Goal: Find specific page/section: Find specific page/section

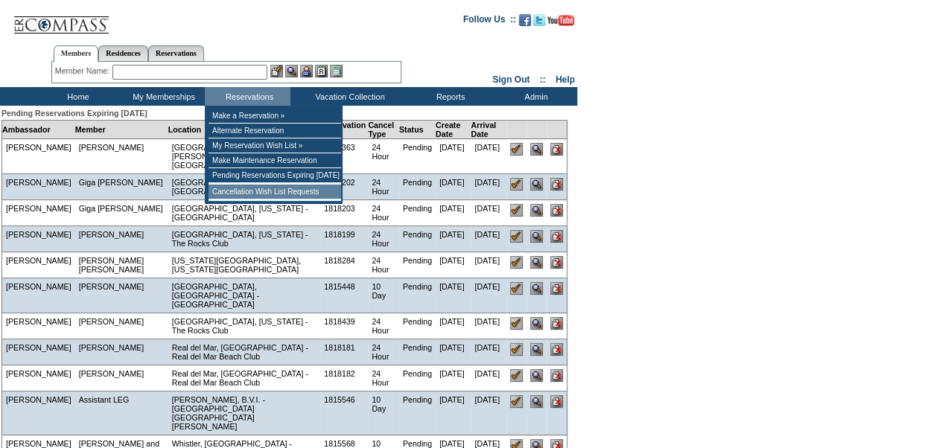
click at [246, 192] on td "Cancellation Wish List Requests" at bounding box center [274, 192] width 132 height 15
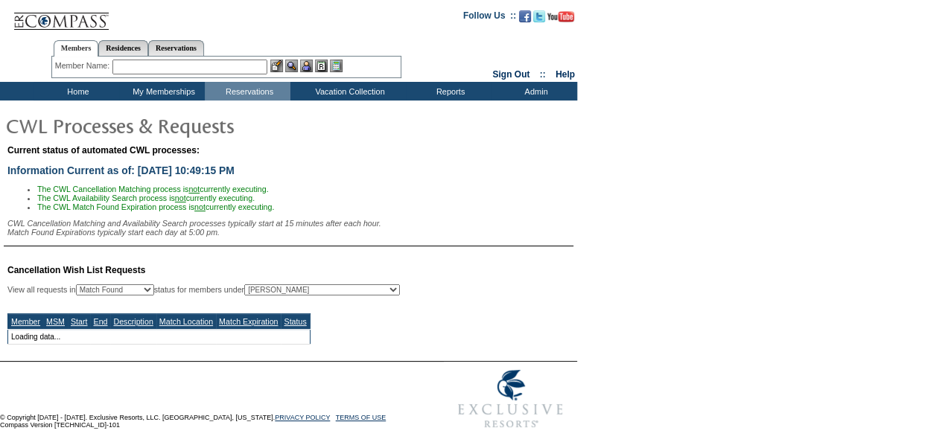
select select "50"
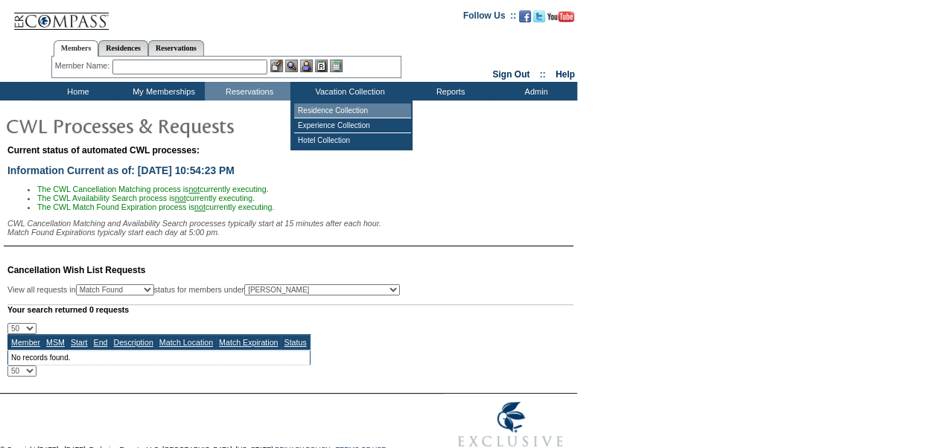
click at [329, 105] on td "Residence Collection" at bounding box center [352, 110] width 117 height 15
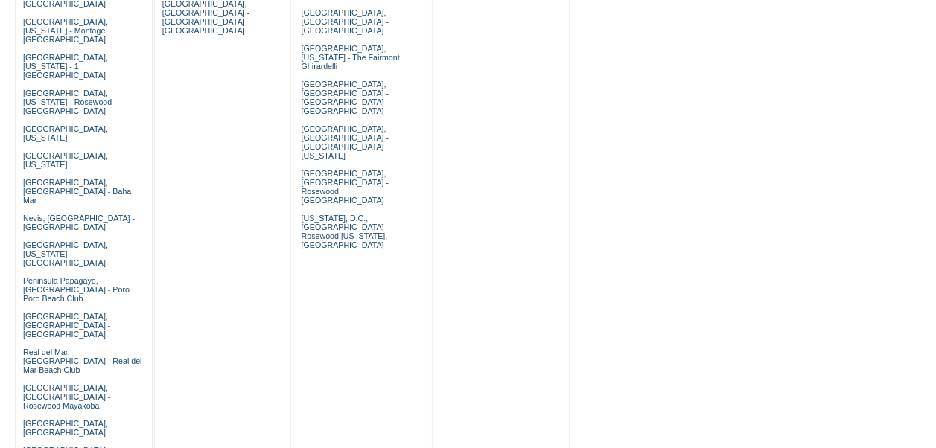
scroll to position [936, 0]
